Goal: Information Seeking & Learning: Compare options

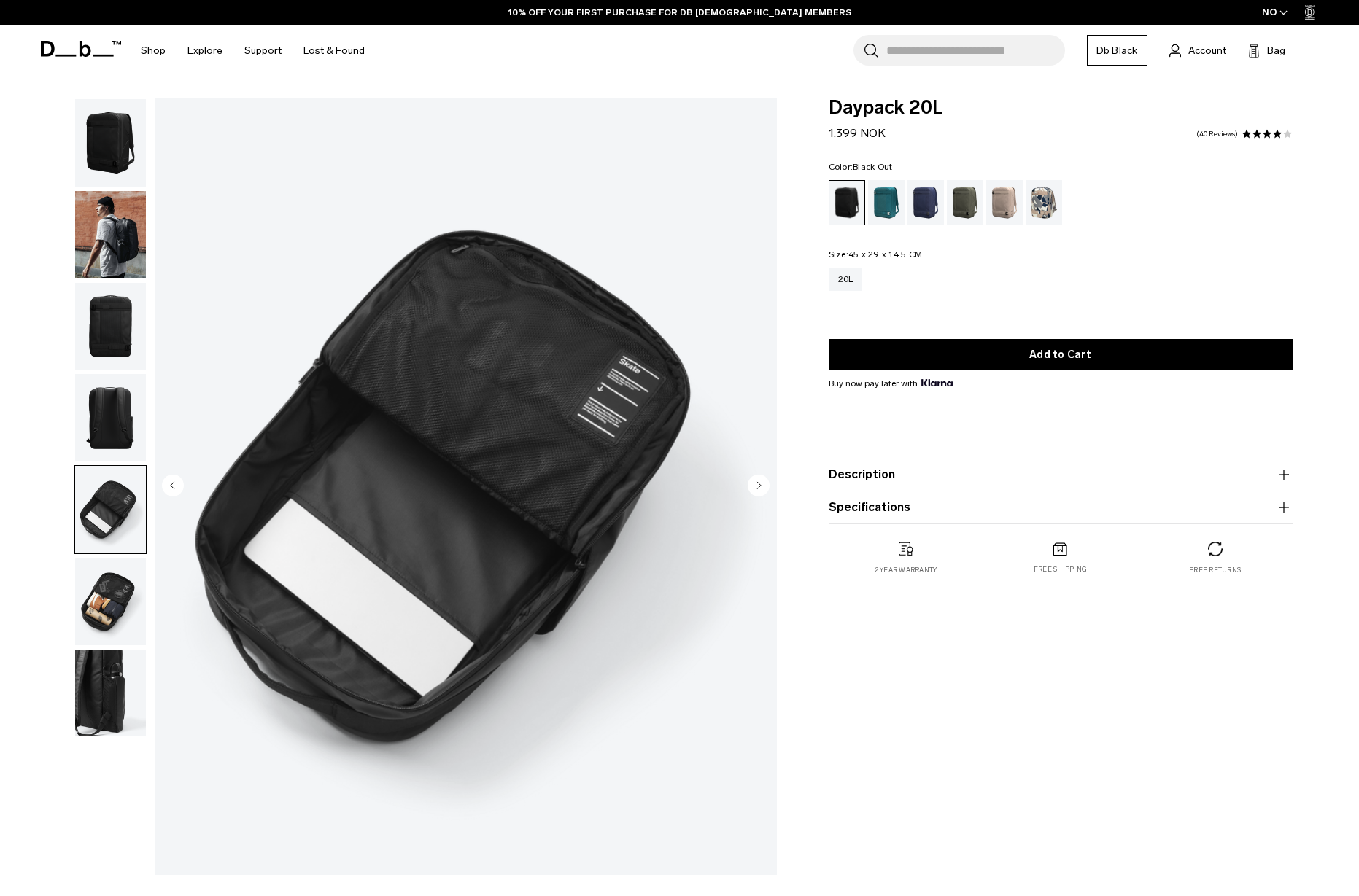
click at [130, 232] on img "button" at bounding box center [110, 234] width 71 height 87
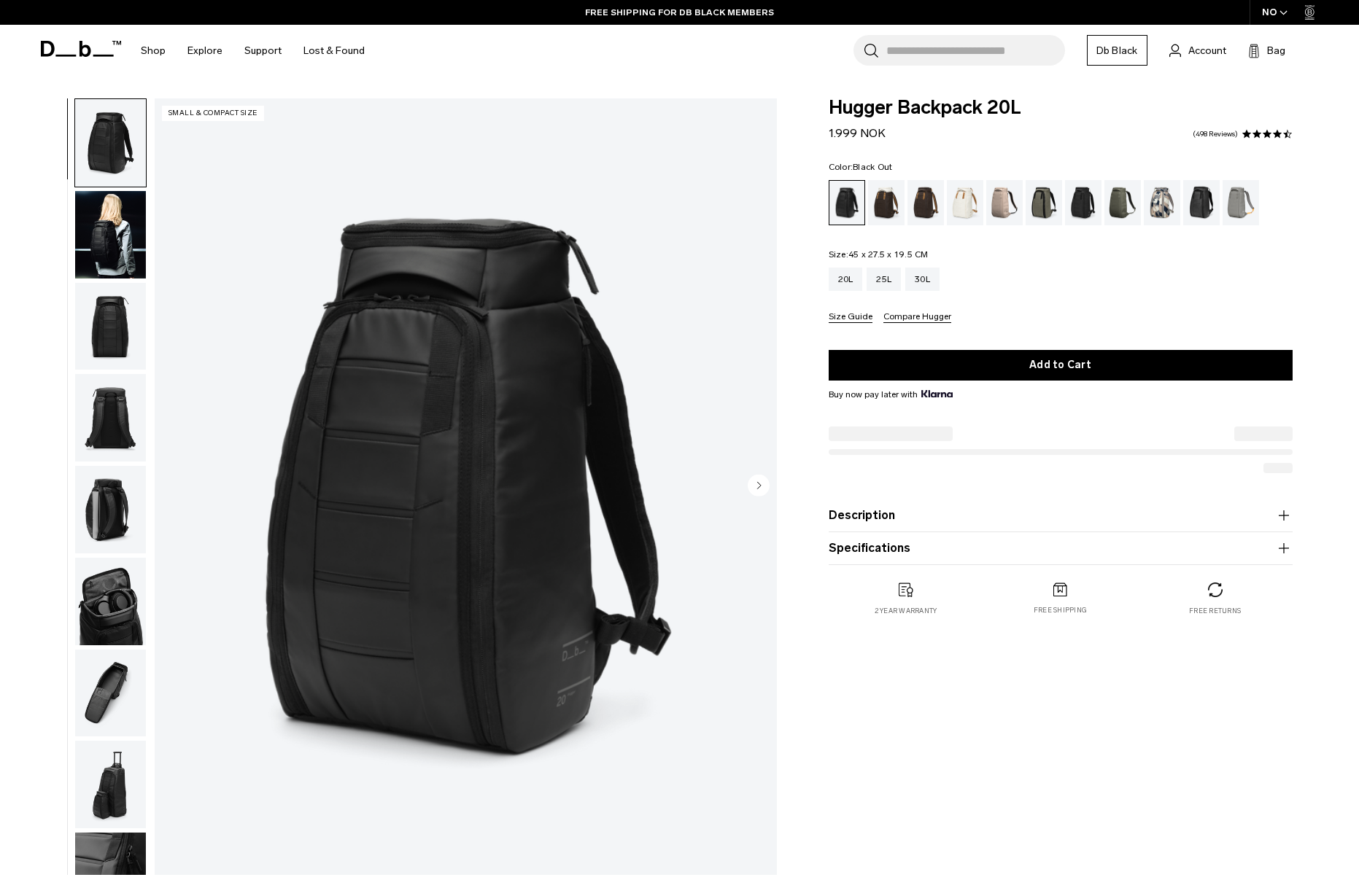
click at [111, 500] on img "button" at bounding box center [110, 510] width 71 height 87
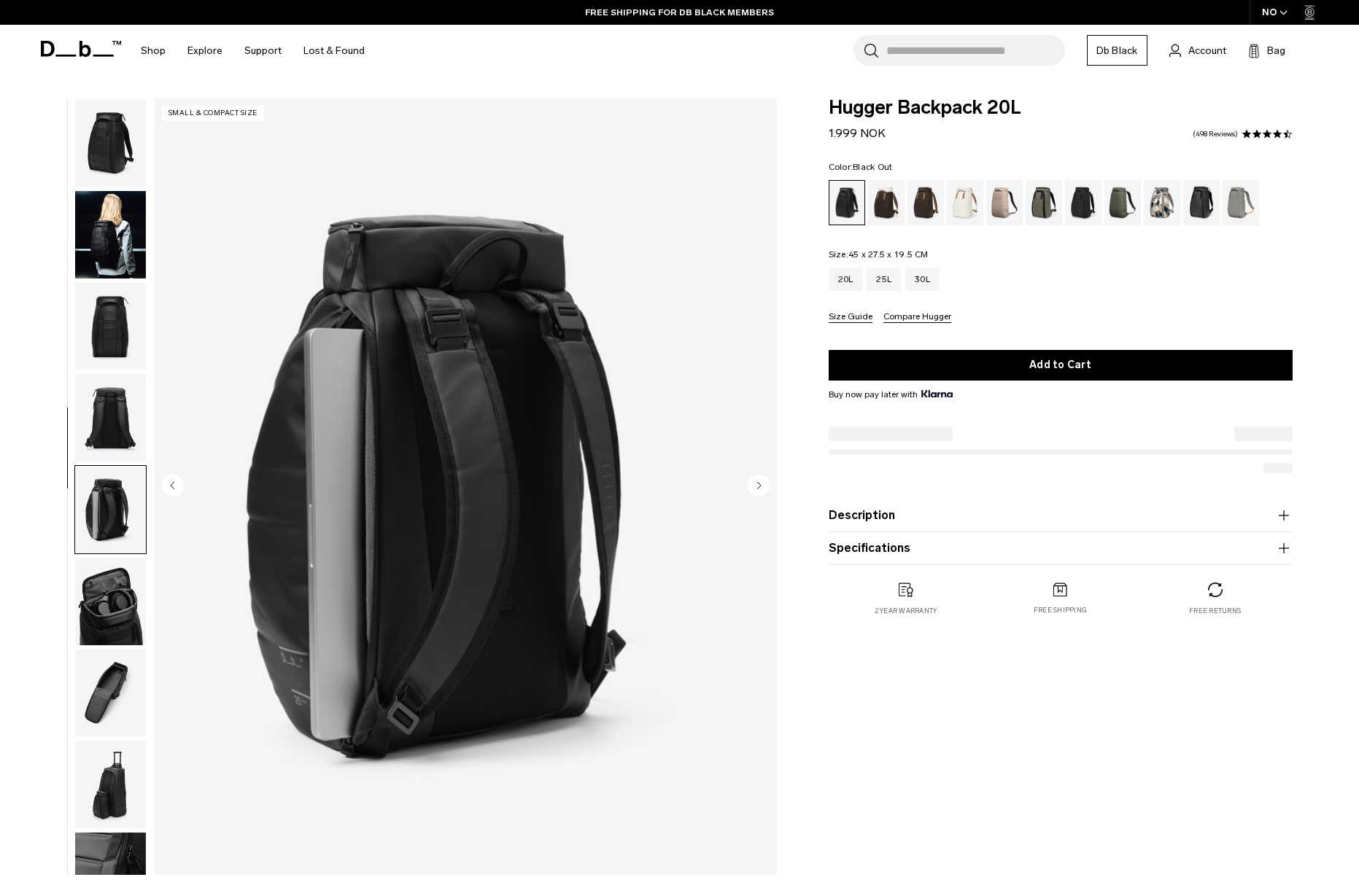
scroll to position [149, 0]
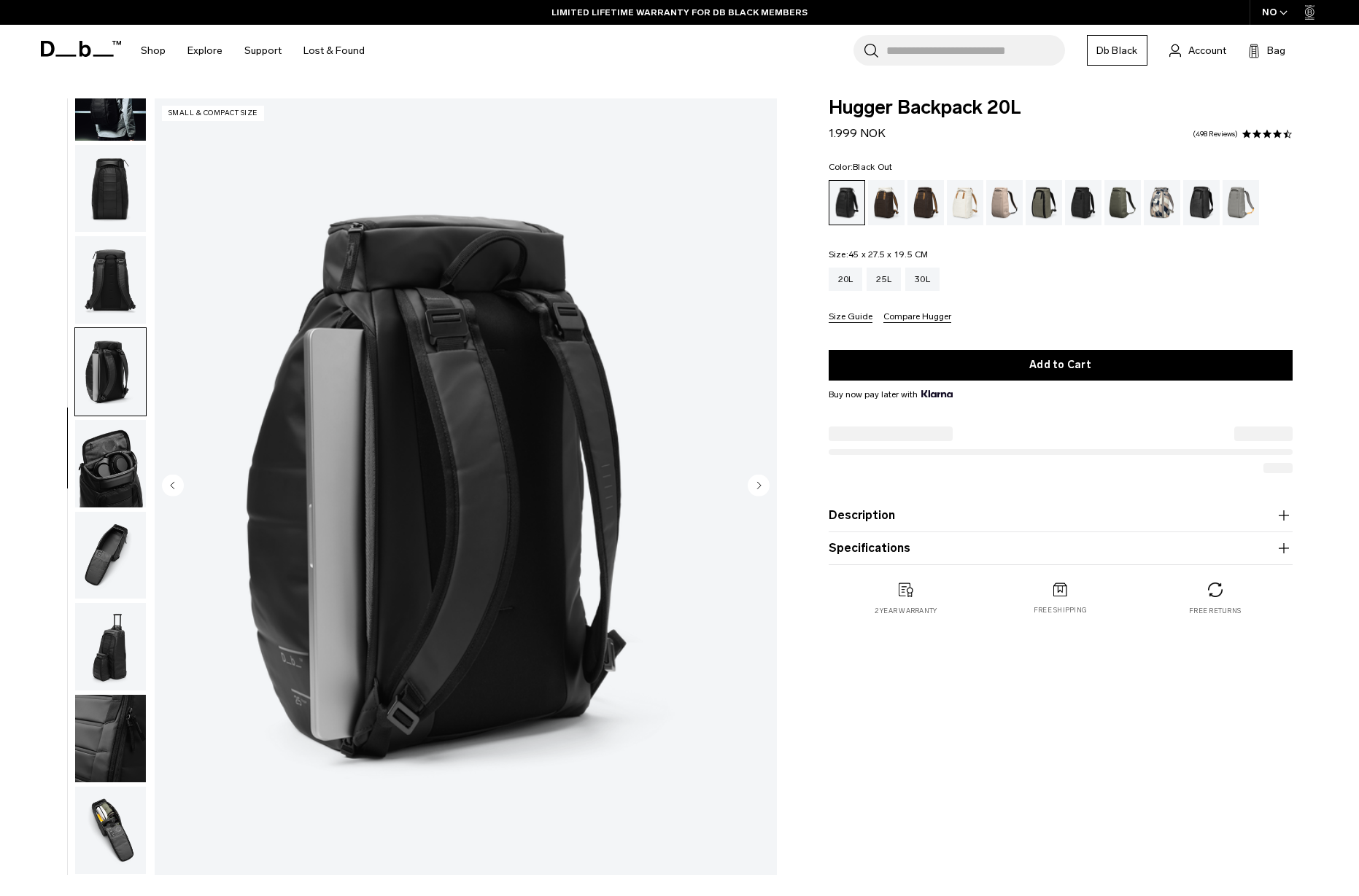
click at [108, 550] on img "button" at bounding box center [110, 555] width 71 height 87
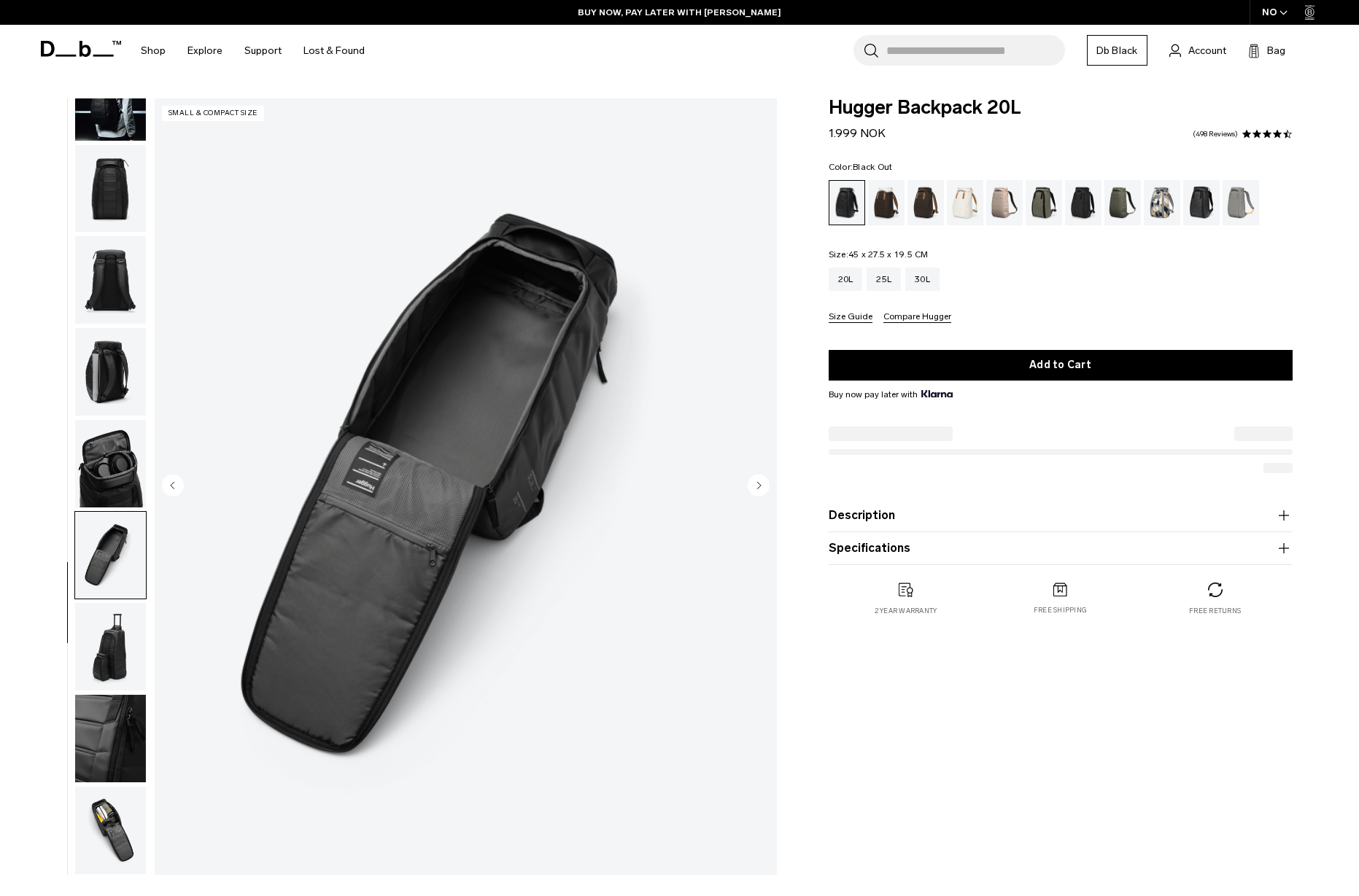
click at [114, 677] on img "button" at bounding box center [110, 647] width 71 height 87
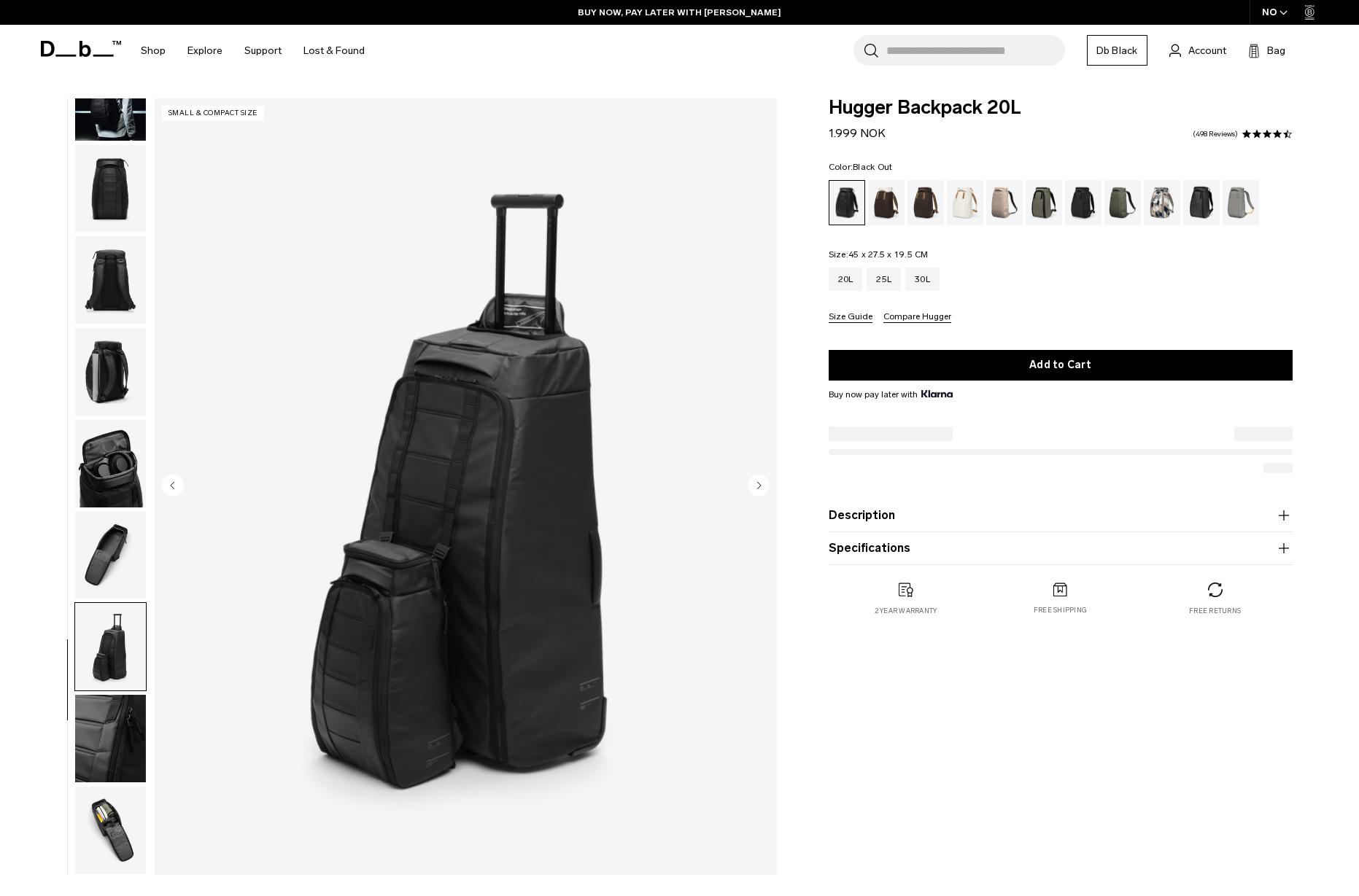
click at [112, 710] on img "button" at bounding box center [110, 739] width 71 height 87
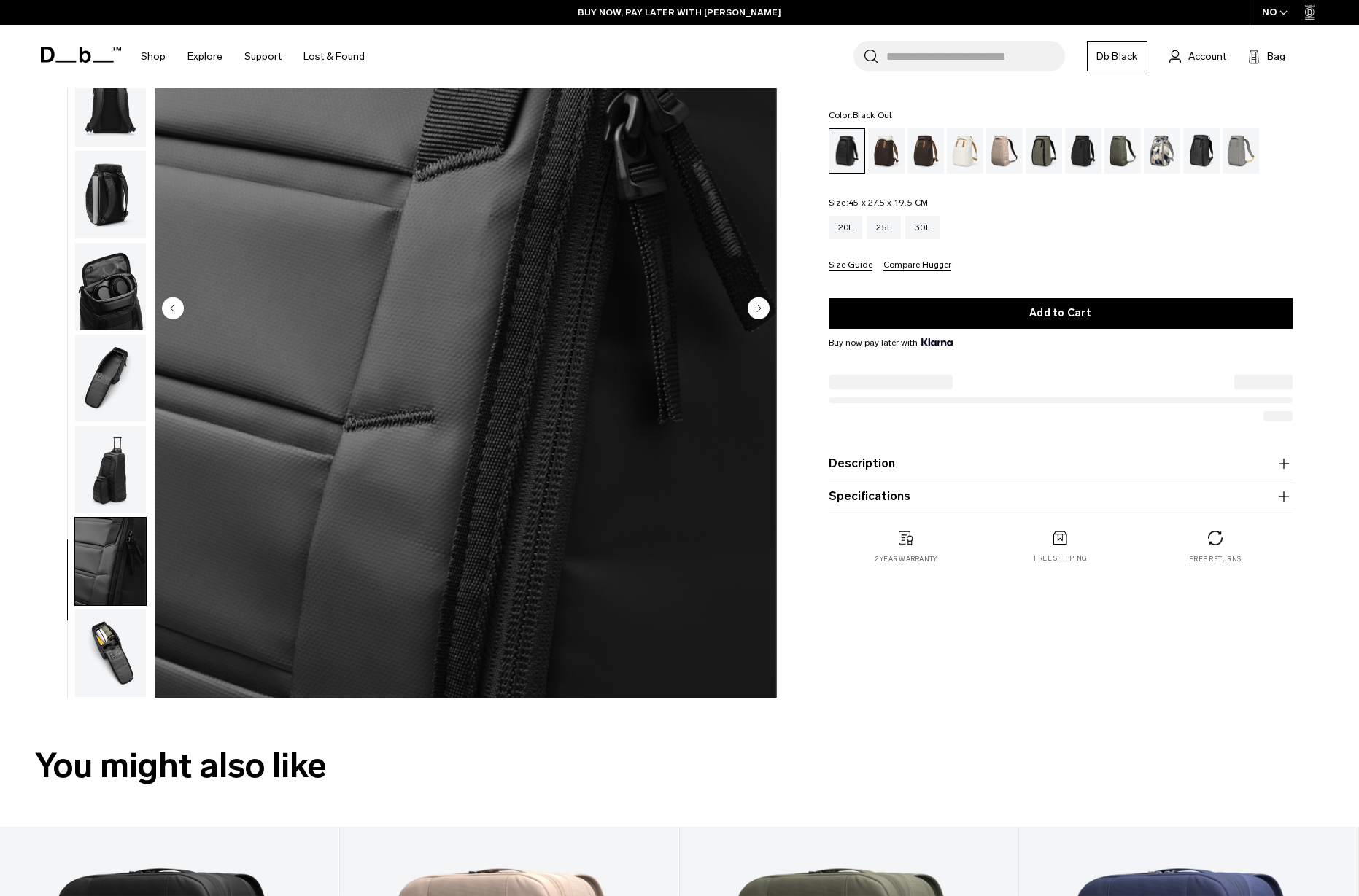
click at [110, 659] on img "button" at bounding box center [110, 653] width 71 height 87
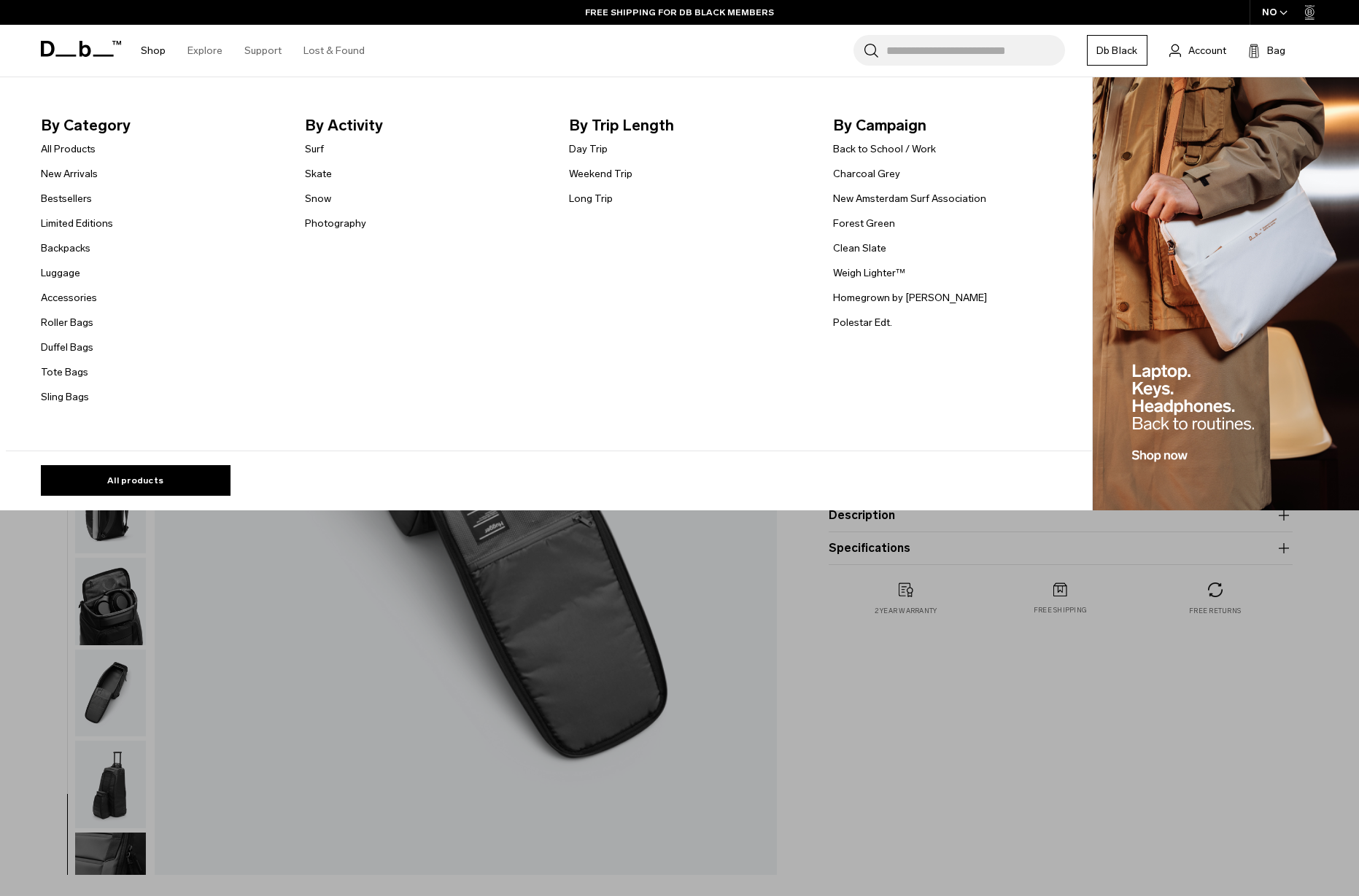
scroll to position [0, 0]
click at [72, 244] on link "Backpacks" at bounding box center [66, 248] width 50 height 15
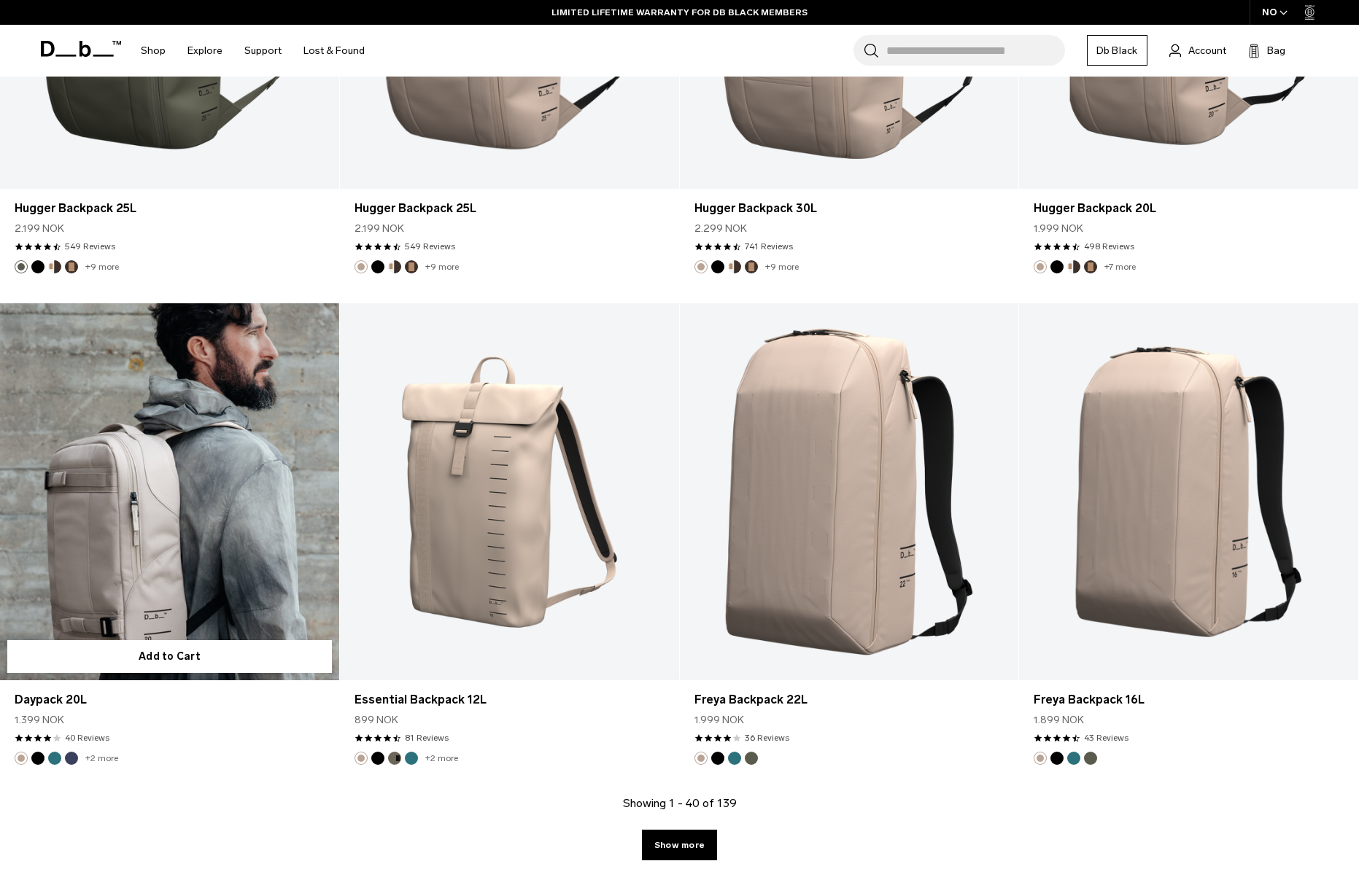
scroll to position [4538, 0]
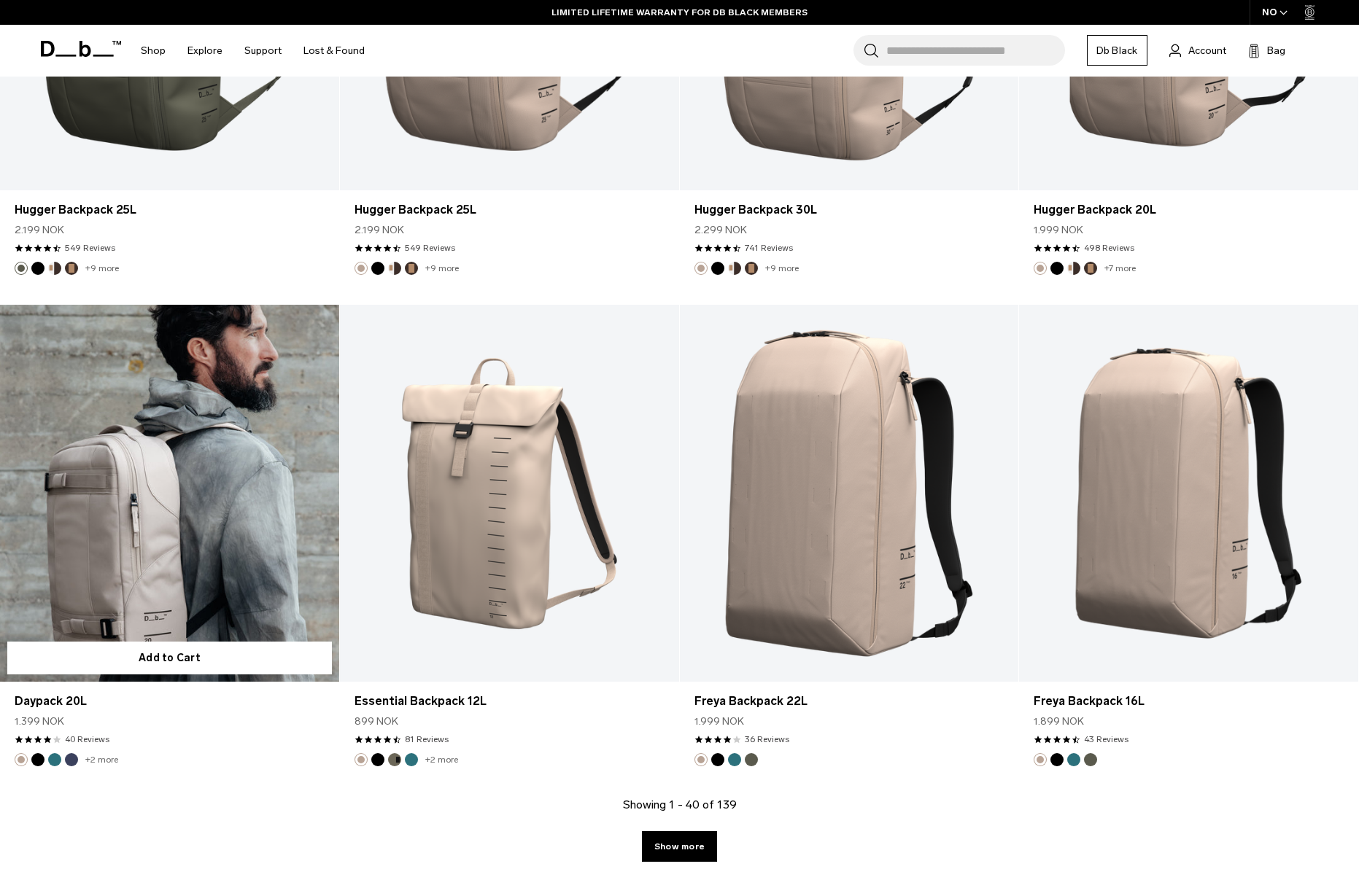
click at [222, 527] on link "Daypack 20L" at bounding box center [169, 493] width 339 height 377
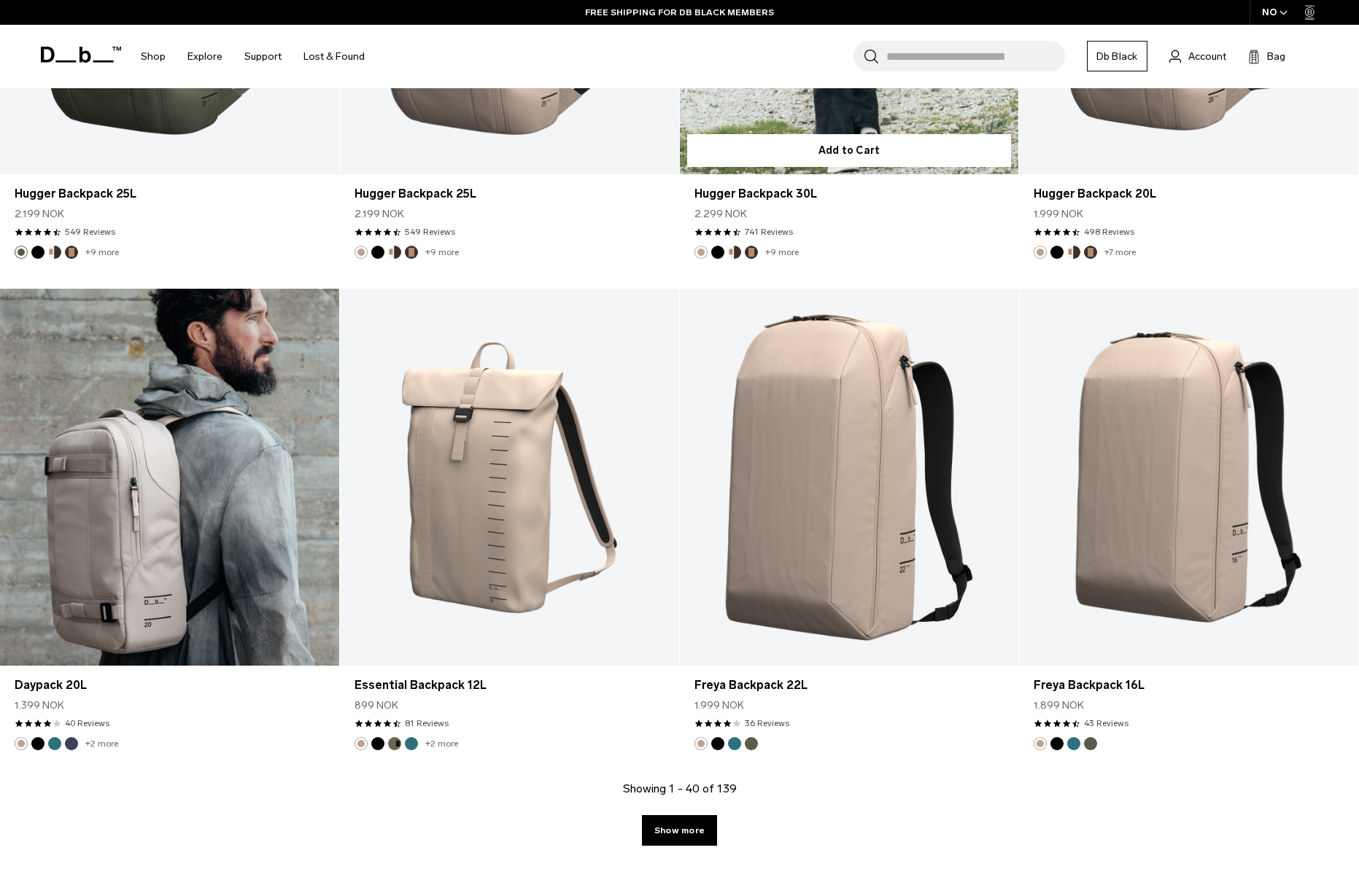
scroll to position [4554, 0]
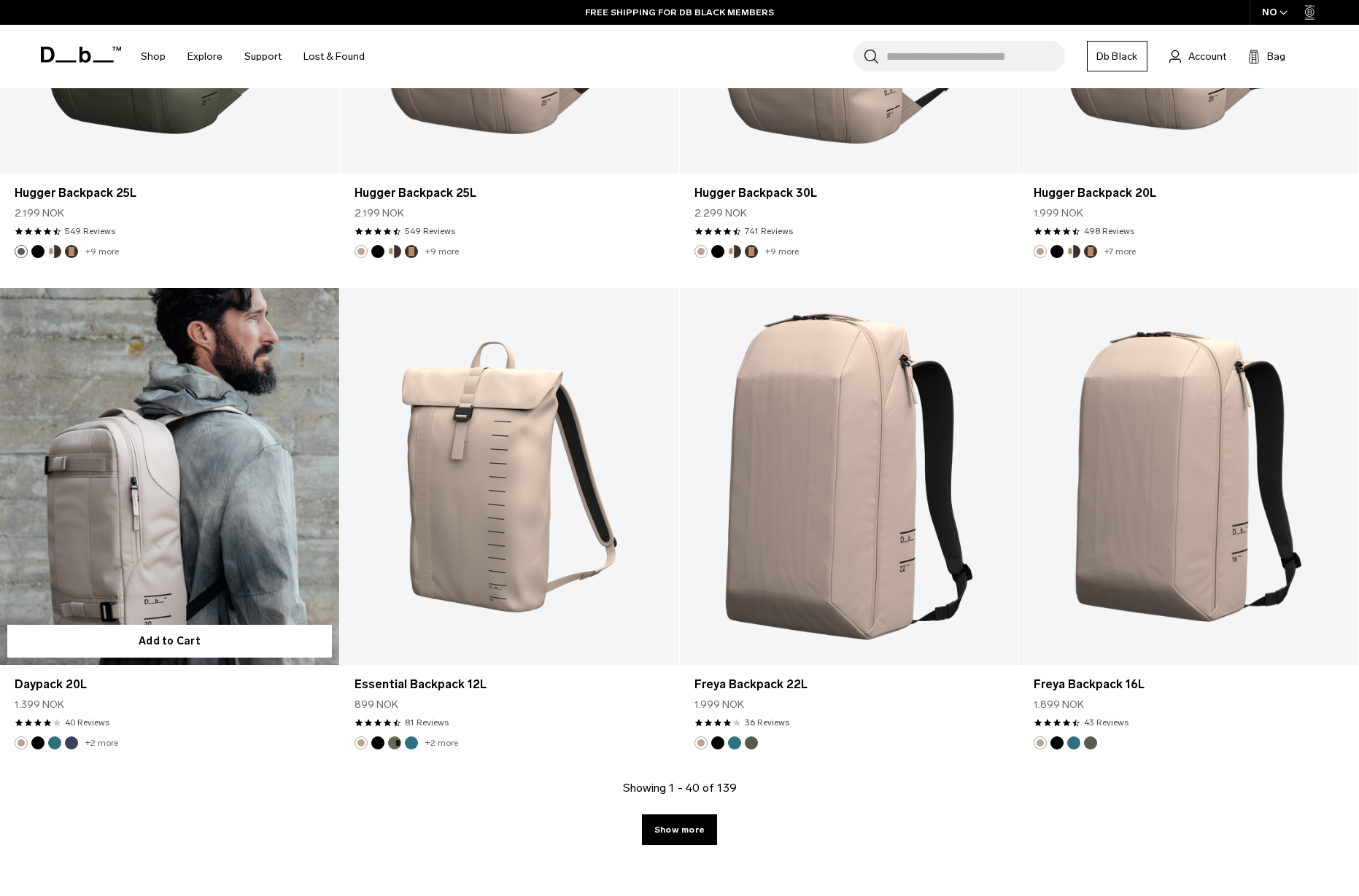
click at [205, 465] on link "Daypack 20L" at bounding box center [169, 477] width 339 height 377
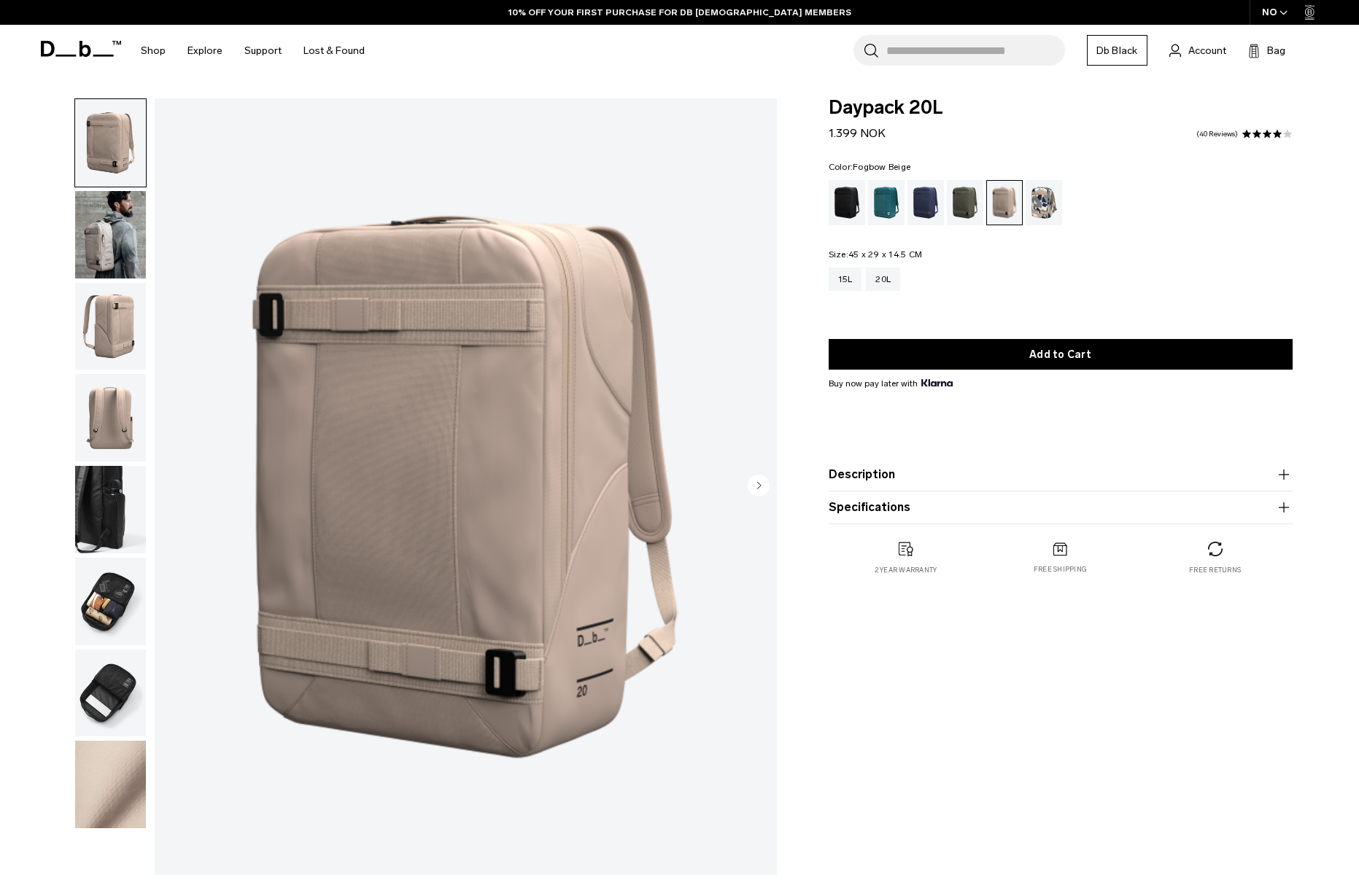
click at [109, 259] on img "button" at bounding box center [110, 234] width 71 height 87
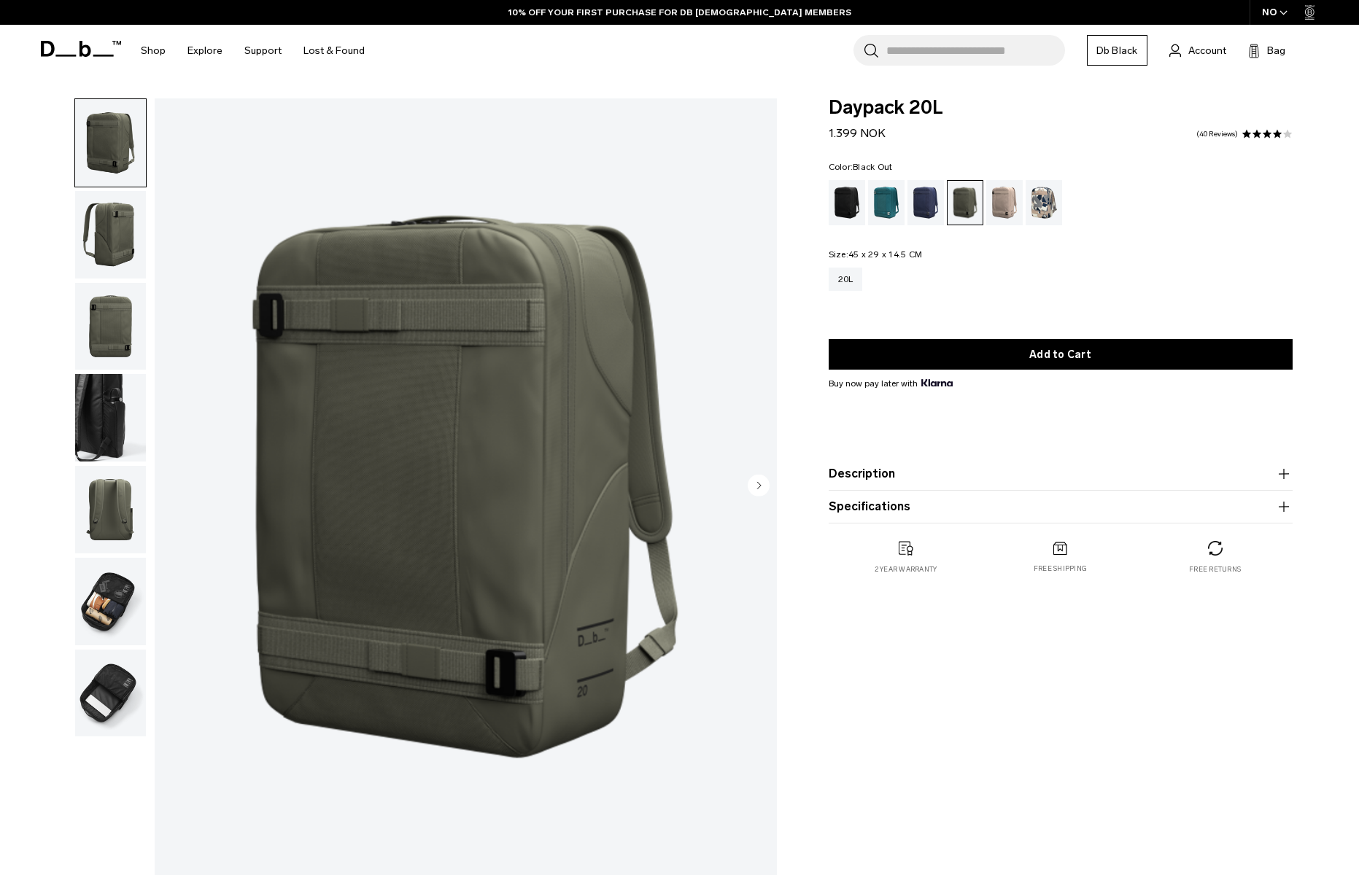
click at [852, 210] on div "Black Out" at bounding box center [846, 203] width 37 height 45
